Goal: Obtain resource: Obtain resource

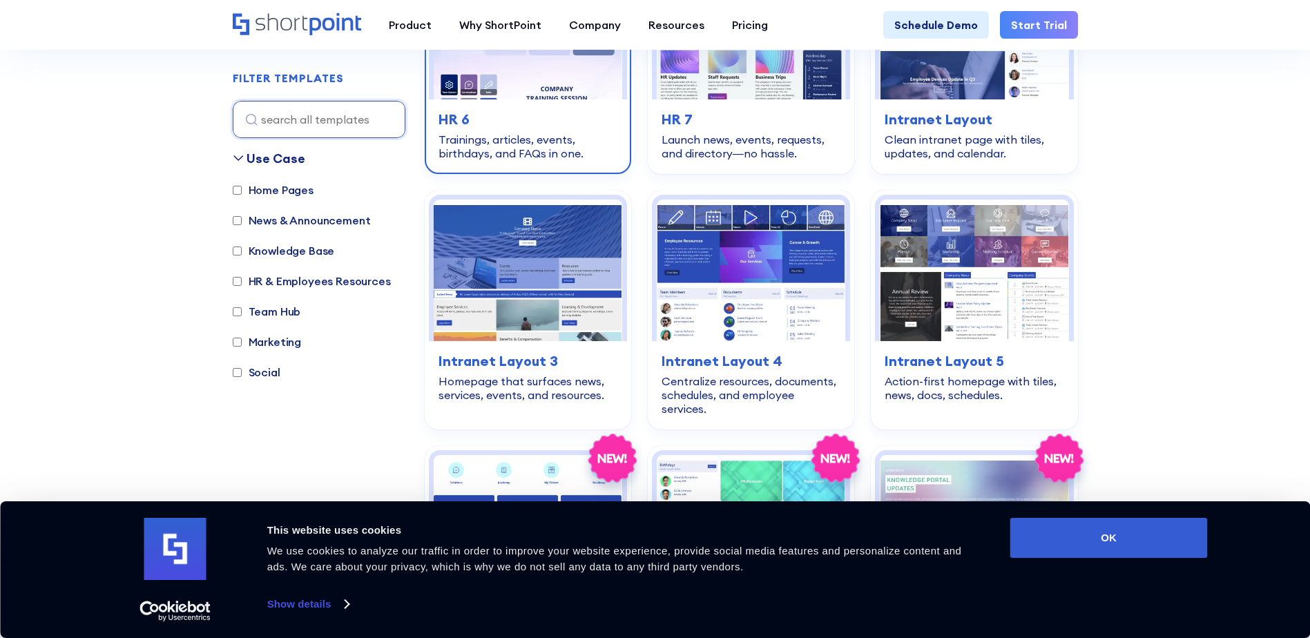
scroll to position [1036, 0]
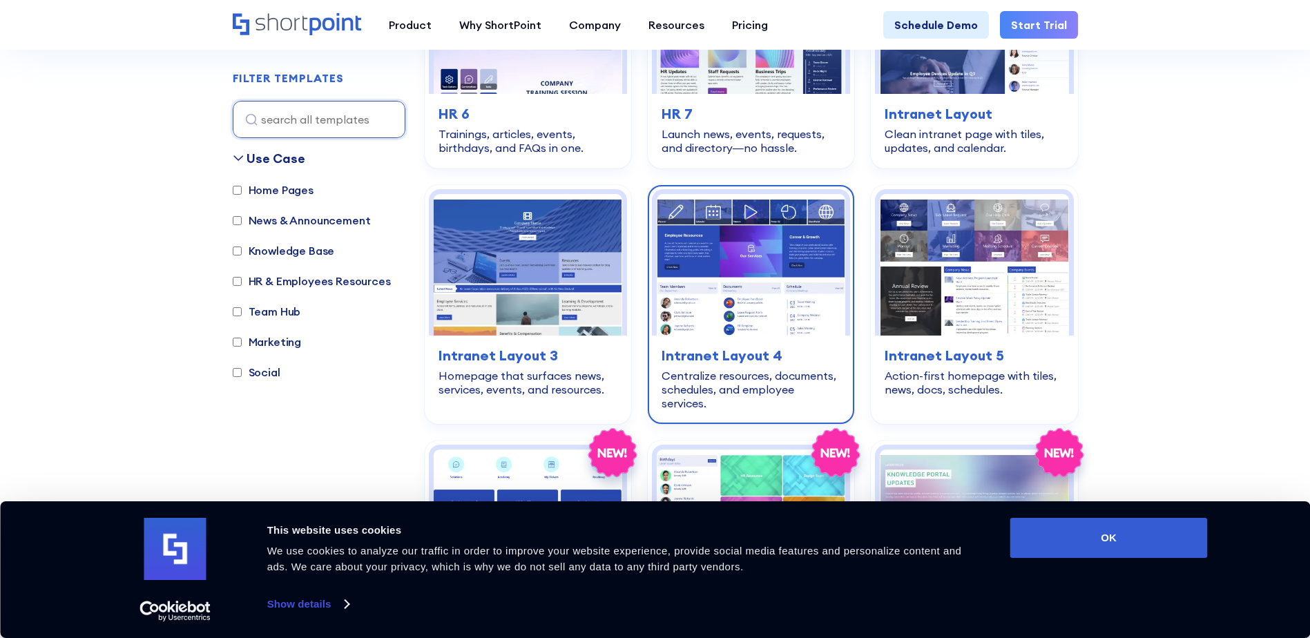
click at [724, 251] on img at bounding box center [751, 265] width 188 height 142
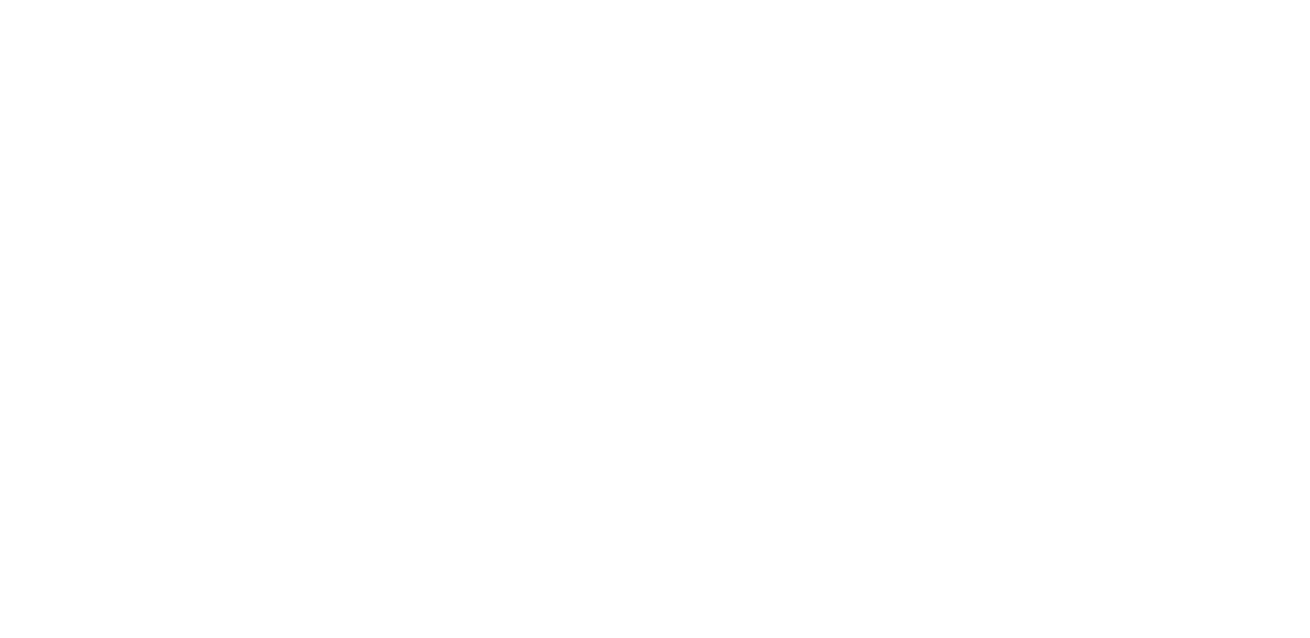
scroll to position [1809, 0]
